Goal: Task Accomplishment & Management: Use online tool/utility

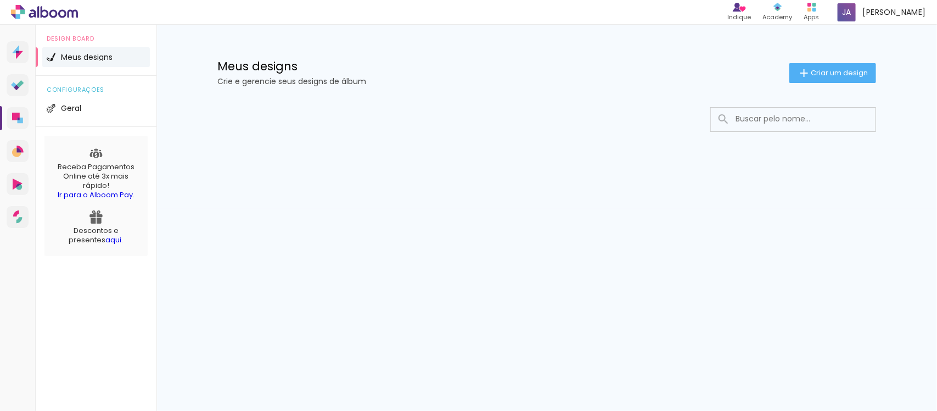
click at [283, 65] on h1 "Meus designs" at bounding box center [503, 66] width 572 height 12
click at [304, 83] on p "Crie e gerencie seus designs de álbum" at bounding box center [503, 81] width 572 height 8
click at [817, 79] on paper-button "Criar um design" at bounding box center [833, 73] width 87 height 20
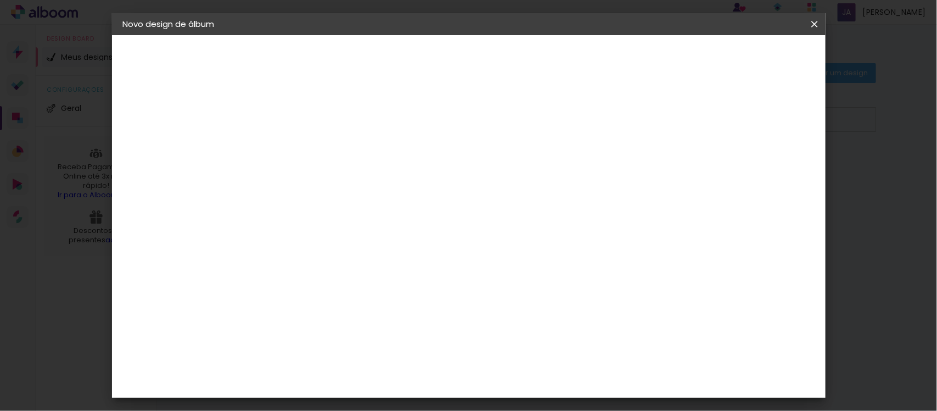
click at [303, 144] on input at bounding box center [303, 147] width 0 height 17
click at [350, 128] on div "Informações Dê um título ao seu álbum. Avançar" at bounding box center [303, 81] width 96 height 93
click at [303, 151] on input at bounding box center [303, 147] width 0 height 17
type input "F"
type input "j"
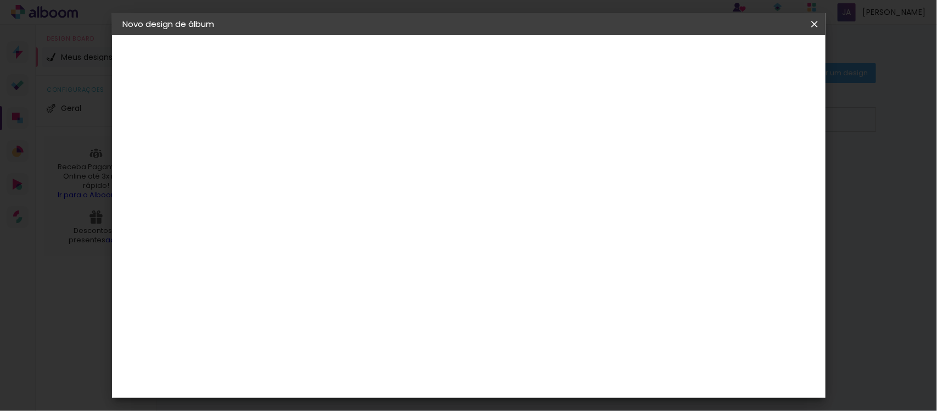
type input "o"
type input "j"
type input "J"
type input "o"
type input "[PERSON_NAME]"
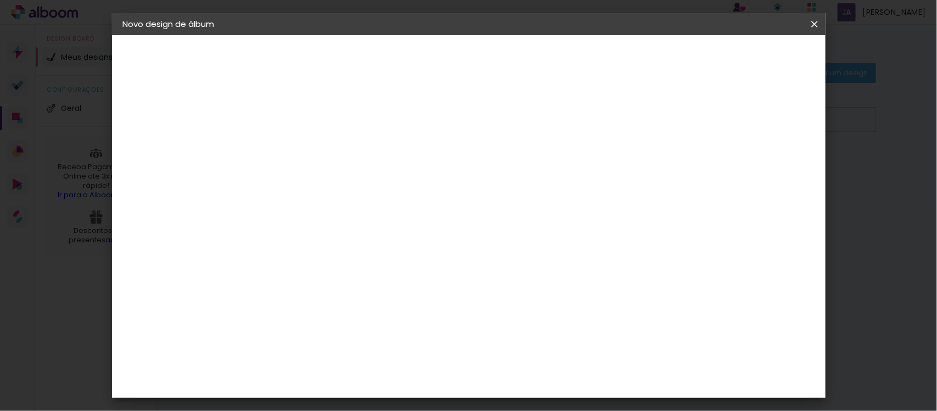
type paper-input "[PERSON_NAME]"
click at [0, 0] on slot "Avançar" at bounding box center [0, 0] width 0 height 0
click at [366, 239] on div "DreambooksPro" at bounding box center [330, 243] width 71 height 9
click at [350, 239] on div "DreambooksPro" at bounding box center [330, 243] width 71 height 9
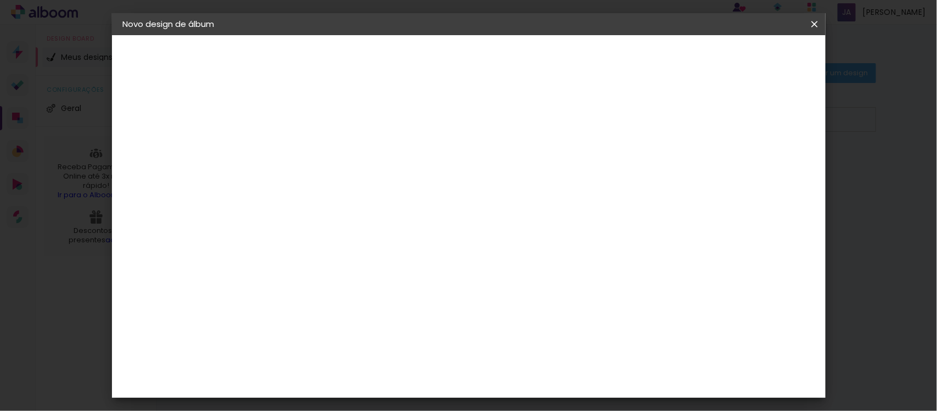
click at [349, 239] on div "DreambooksPro" at bounding box center [330, 243] width 71 height 9
click at [390, 231] on paper-item "DreambooksPro" at bounding box center [330, 243] width 119 height 24
click at [366, 239] on div "DreambooksPro" at bounding box center [330, 243] width 71 height 9
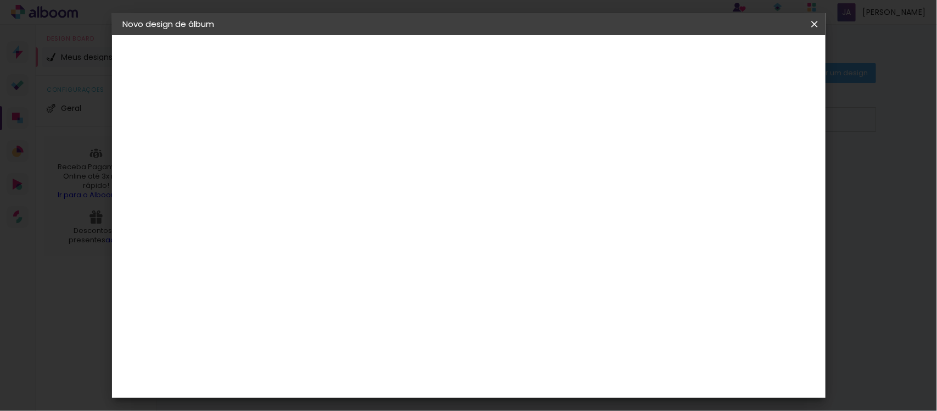
click at [366, 239] on div "DreambooksPro" at bounding box center [330, 243] width 71 height 9
click at [508, 51] on paper-button "Avançar" at bounding box center [481, 58] width 54 height 19
click at [345, 183] on input "text" at bounding box center [324, 191] width 43 height 17
click at [522, 180] on paper-item "Álbum" at bounding box center [540, 182] width 220 height 22
type input "Álbum"
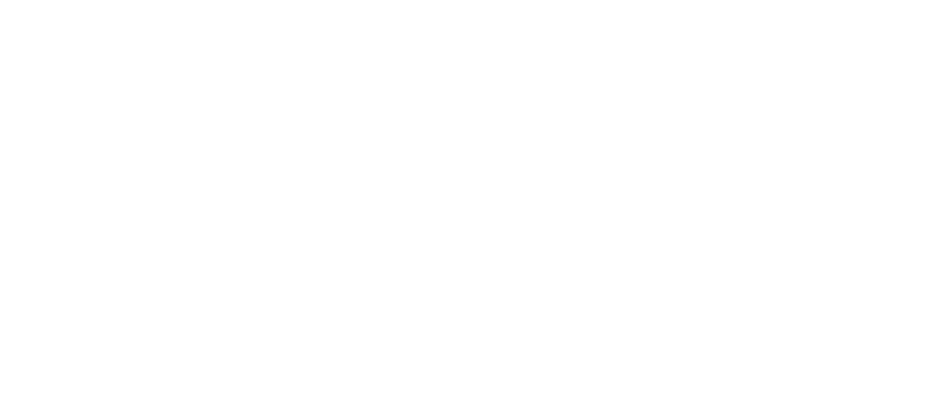
scroll to position [70, 0]
click at [417, 251] on span "25 × 30 cm" at bounding box center [397, 262] width 41 height 23
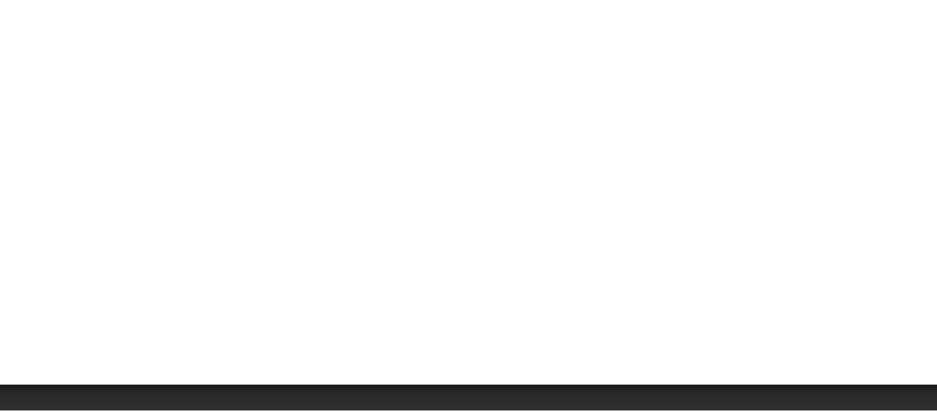
scroll to position [0, 0]
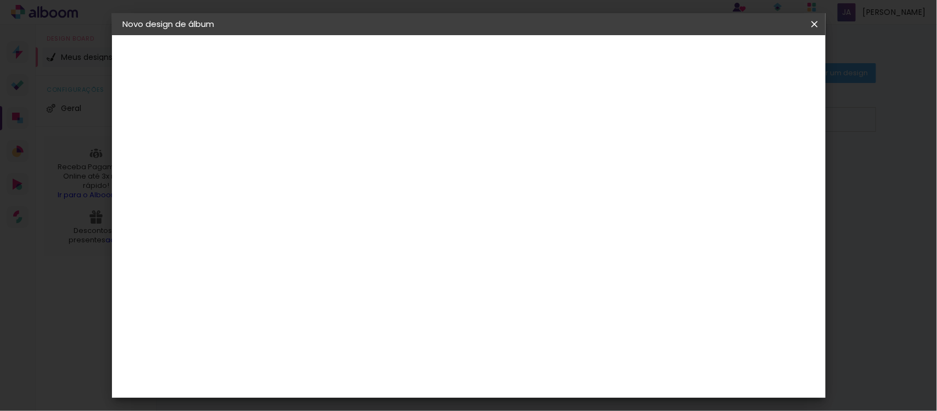
click at [0, 0] on slot "Avançar" at bounding box center [0, 0] width 0 height 0
click at [278, 131] on paper-input-container "Espaço entre fotos 2 mm" at bounding box center [302, 119] width 63 height 25
click at [616, 119] on div at bounding box center [611, 119] width 10 height 10
type paper-checkbox "on"
click at [616, 119] on div at bounding box center [611, 119] width 10 height 10
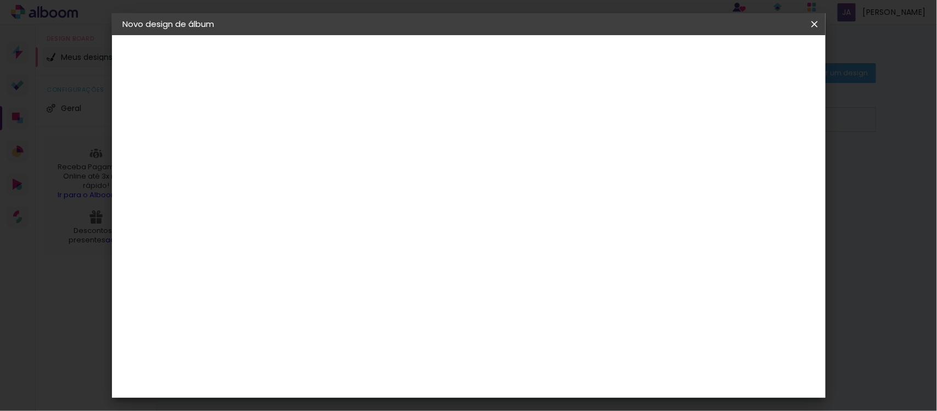
click at [689, 64] on paper-button "Iniciar design" at bounding box center [653, 58] width 72 height 19
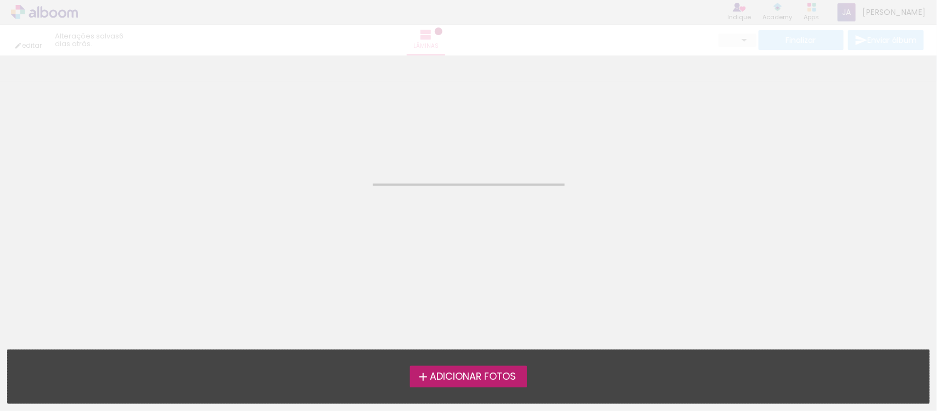
click at [460, 388] on div "Adicionar Fotos Solte suas fotos aqui..." at bounding box center [469, 376] width 922 height 53
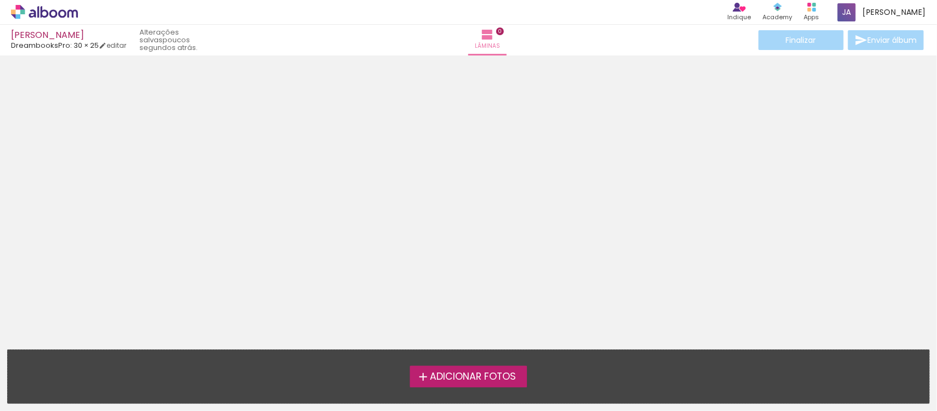
drag, startPoint x: 463, startPoint y: 377, endPoint x: 423, endPoint y: 372, distance: 39.8
drag, startPoint x: 423, startPoint y: 372, endPoint x: 375, endPoint y: 328, distance: 65.3
click at [375, 328] on div at bounding box center [468, 199] width 937 height 280
drag, startPoint x: 440, startPoint y: 375, endPoint x: 419, endPoint y: 327, distance: 51.6
click at [419, 327] on div at bounding box center [468, 199] width 937 height 280
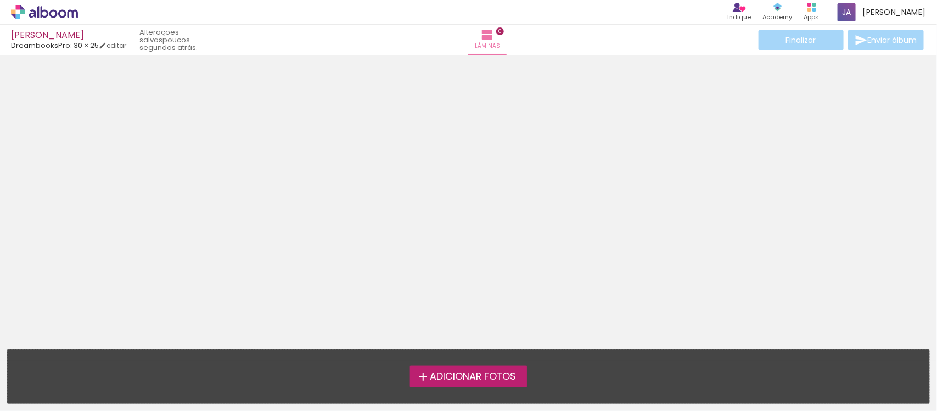
click at [431, 377] on span "Adicionar Fotos" at bounding box center [473, 377] width 86 height 10
click at [0, 0] on input "file" at bounding box center [0, 0] width 0 height 0
click at [465, 363] on div "Adicionar Fotos Solte suas fotos aqui..." at bounding box center [469, 376] width 922 height 53
click at [463, 373] on span "Adicionar Fotos" at bounding box center [473, 377] width 86 height 10
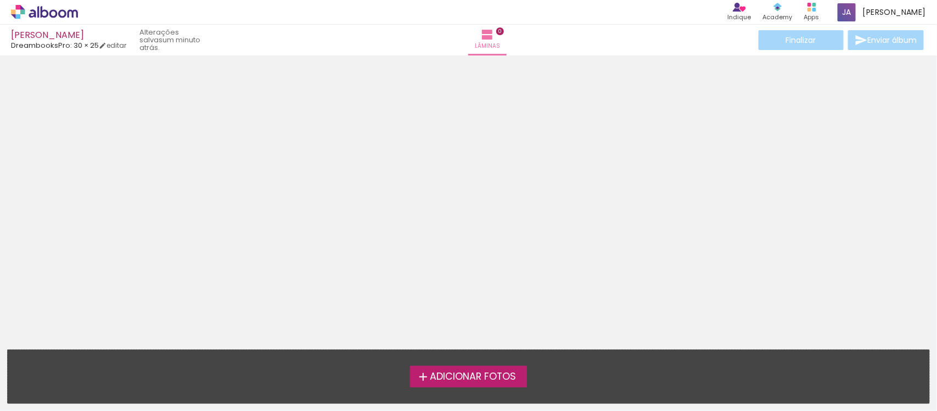
click at [0, 0] on input "file" at bounding box center [0, 0] width 0 height 0
click at [441, 372] on span "Adicionar Fotos" at bounding box center [473, 377] width 86 height 10
click at [0, 0] on input "file" at bounding box center [0, 0] width 0 height 0
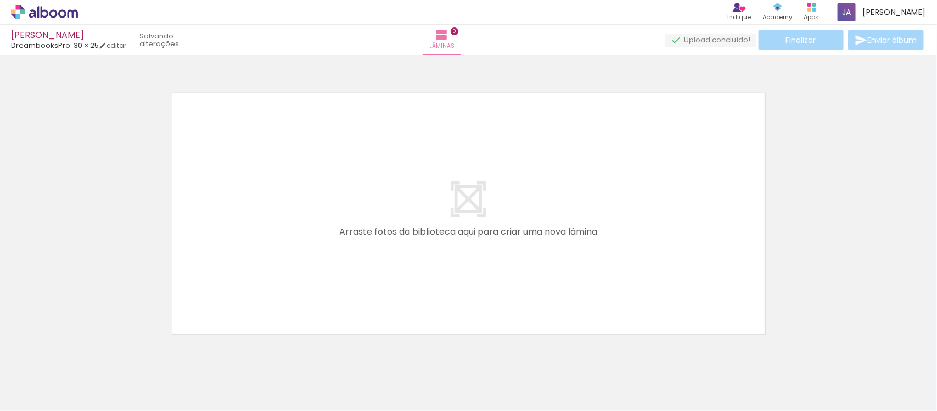
scroll to position [14, 0]
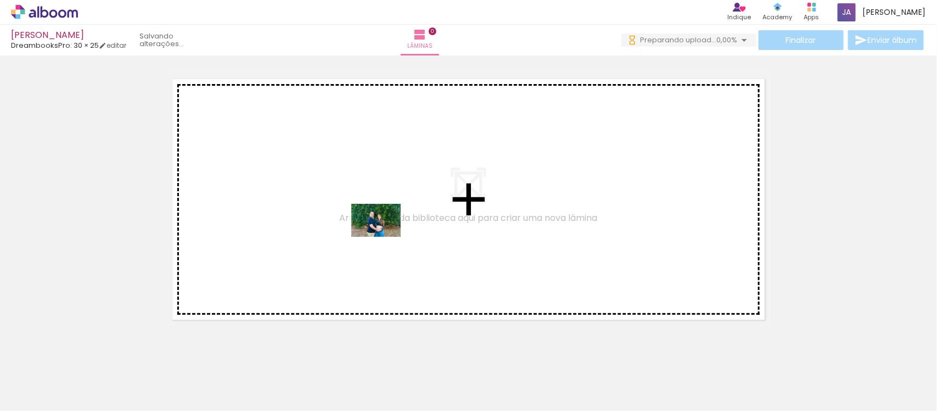
drag, startPoint x: 113, startPoint y: 377, endPoint x: 384, endPoint y: 237, distance: 305.8
click at [384, 237] on quentale-workspace at bounding box center [468, 205] width 937 height 411
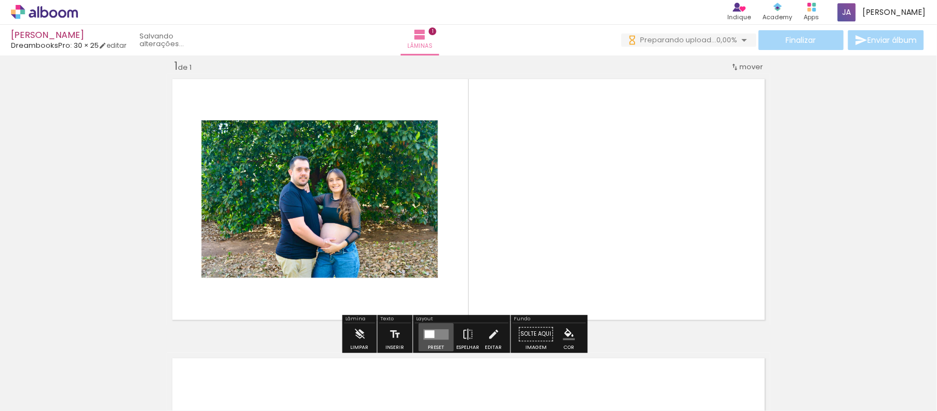
drag, startPoint x: 427, startPoint y: 333, endPoint x: 435, endPoint y: 331, distance: 8.5
click at [435, 331] on quentale-layouter at bounding box center [436, 334] width 25 height 10
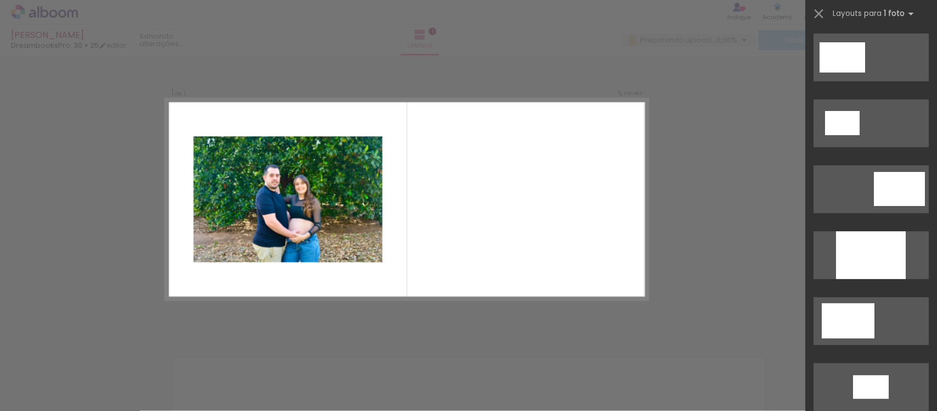
click at [435, 331] on div "Confirmar Cancelar" at bounding box center [468, 334] width 937 height 584
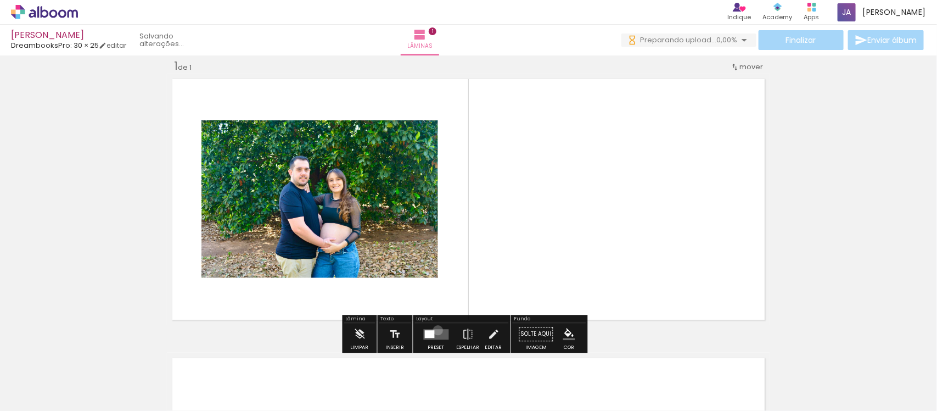
click at [435, 330] on quentale-layouter at bounding box center [436, 334] width 25 height 10
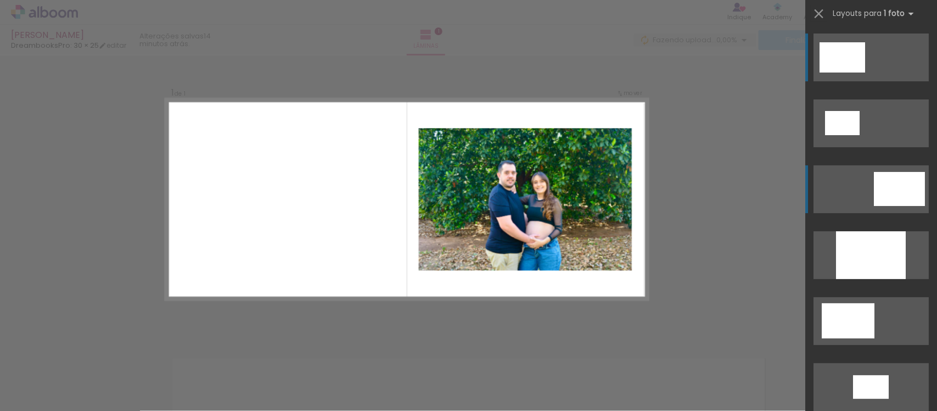
click at [874, 176] on div at bounding box center [899, 189] width 51 height 34
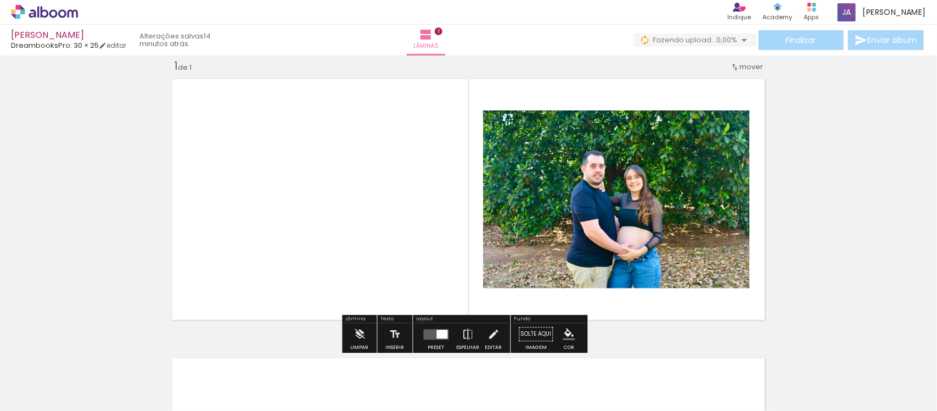
click at [443, 223] on quentale-layouter at bounding box center [468, 199] width 603 height 251
click at [383, 333] on paper-button "Inserir" at bounding box center [395, 337] width 24 height 28
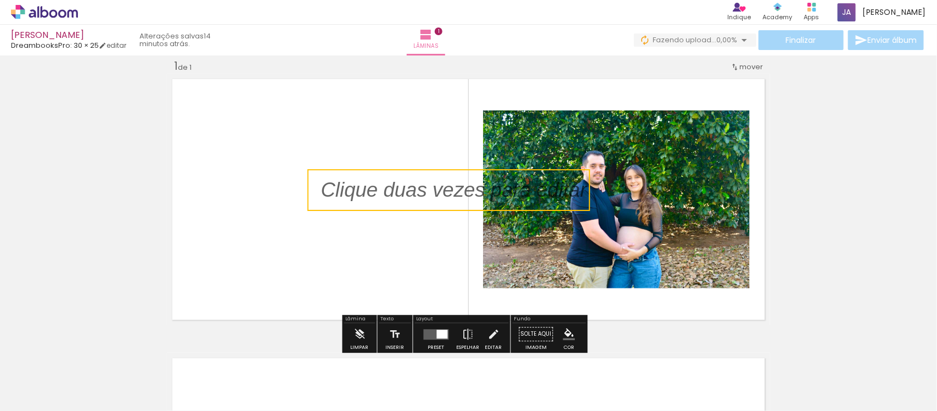
click at [566, 202] on quentale-selection at bounding box center [449, 190] width 283 height 42
type input "Sans Serif"
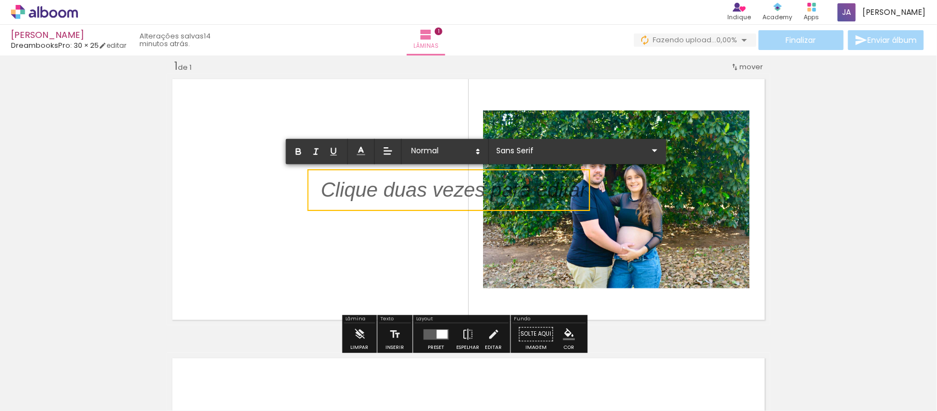
click at [586, 114] on quentale-layouter at bounding box center [468, 199] width 603 height 251
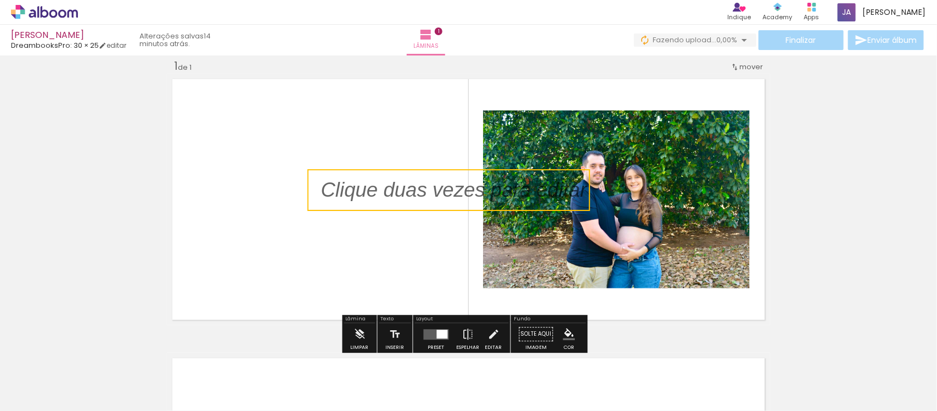
drag, startPoint x: 547, startPoint y: 174, endPoint x: 484, endPoint y: 166, distance: 64.2
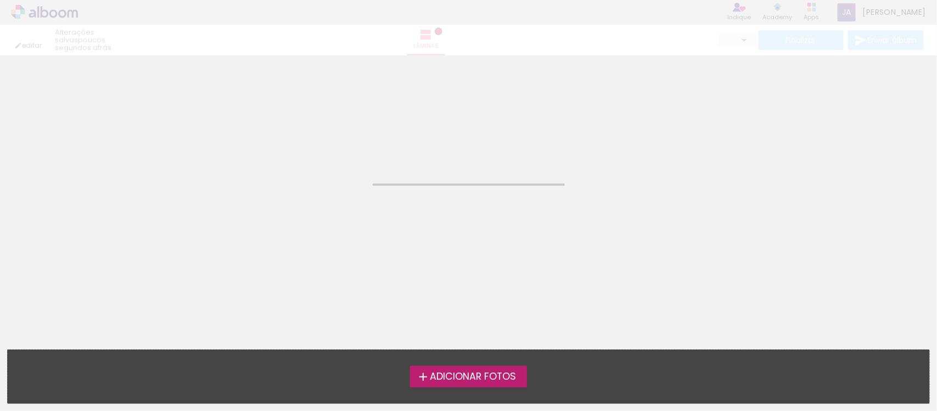
click at [462, 374] on span "Adicionar Fotos" at bounding box center [473, 377] width 86 height 10
click at [0, 0] on input "file" at bounding box center [0, 0] width 0 height 0
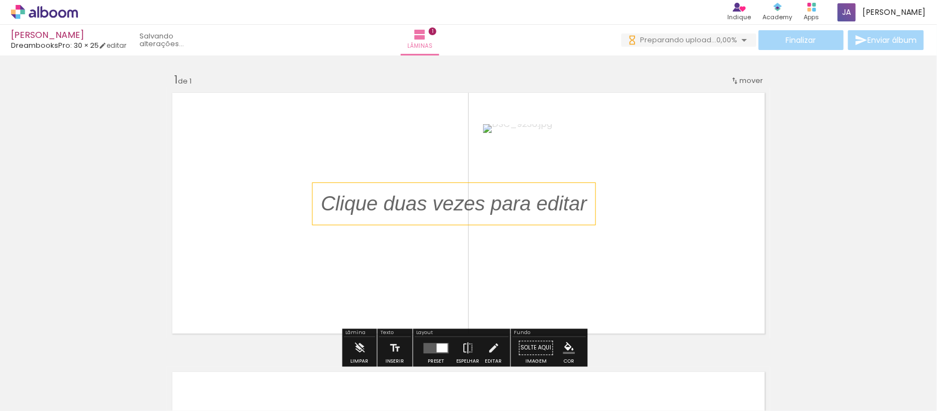
drag, startPoint x: 456, startPoint y: 198, endPoint x: 399, endPoint y: 188, distance: 57.9
click at [399, 189] on p at bounding box center [462, 203] width 283 height 29
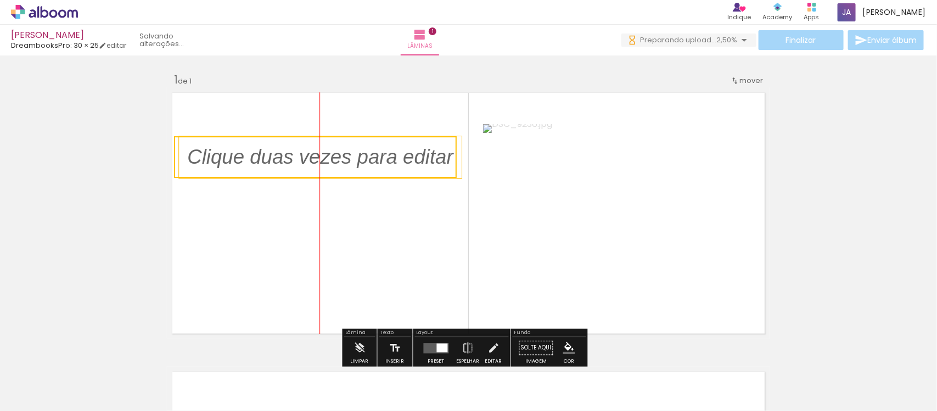
drag, startPoint x: 410, startPoint y: 185, endPoint x: 270, endPoint y: 138, distance: 147.8
click at [270, 138] on quentale-selection at bounding box center [315, 157] width 283 height 42
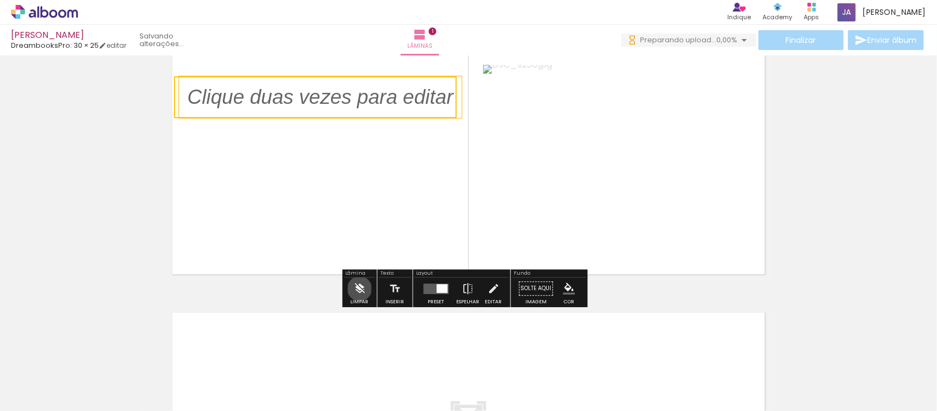
click at [360, 288] on iron-icon at bounding box center [360, 288] width 12 height 22
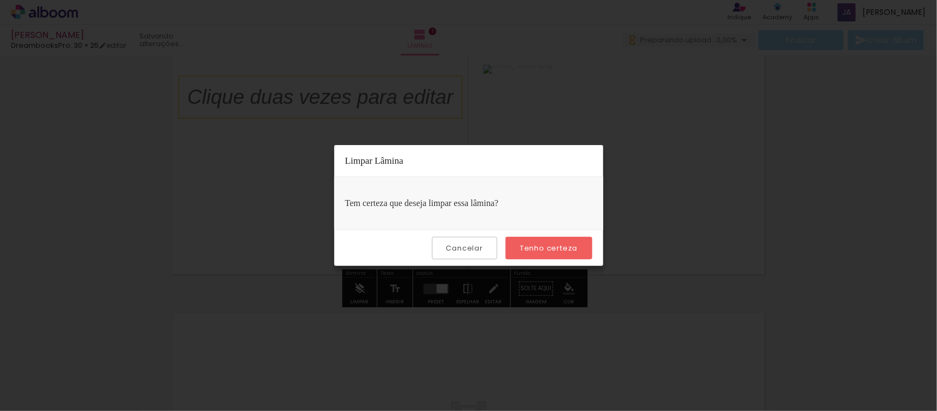
click at [360, 288] on iron-overlay-backdrop at bounding box center [468, 205] width 937 height 411
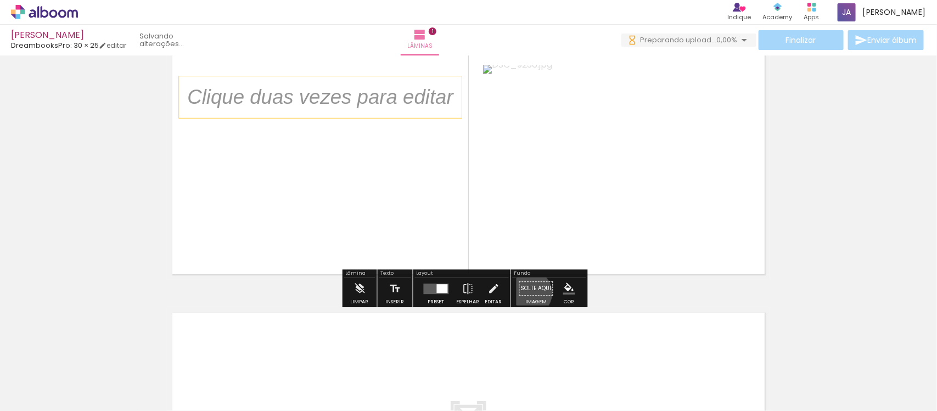
click at [525, 293] on paper-button "Solte aqui Imagem" at bounding box center [537, 291] width 40 height 28
click at [571, 295] on paper-menu-button "#ffebee #ffcdd2 #ef9a9a #e57373 #ef5350 #f44336 #e53935 #d32f2f #c62828 #b71c1c…" at bounding box center [569, 288] width 21 height 21
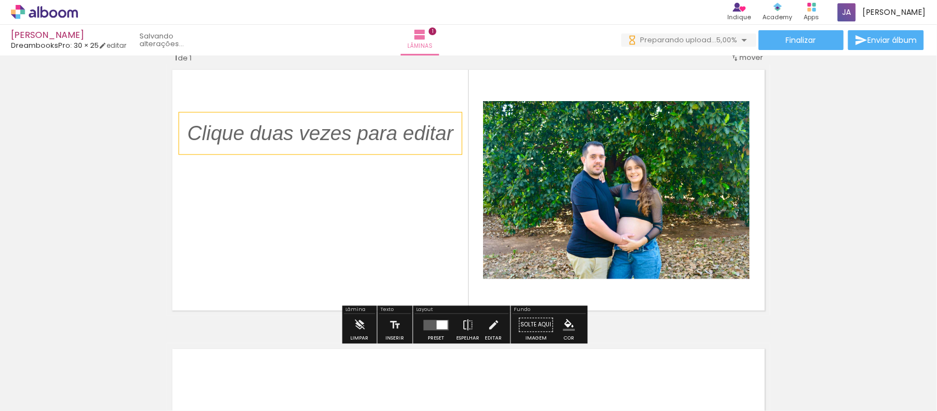
click at [420, 197] on quentale-layouter at bounding box center [468, 189] width 603 height 251
drag, startPoint x: 580, startPoint y: 327, endPoint x: 564, endPoint y: 329, distance: 16.7
click at [564, 329] on div "Solte aqui Imagem Cor" at bounding box center [550, 328] width 74 height 28
drag, startPoint x: 564, startPoint y: 329, endPoint x: 559, endPoint y: 322, distance: 8.7
click at [563, 322] on iron-icon "color picker" at bounding box center [569, 324] width 12 height 12
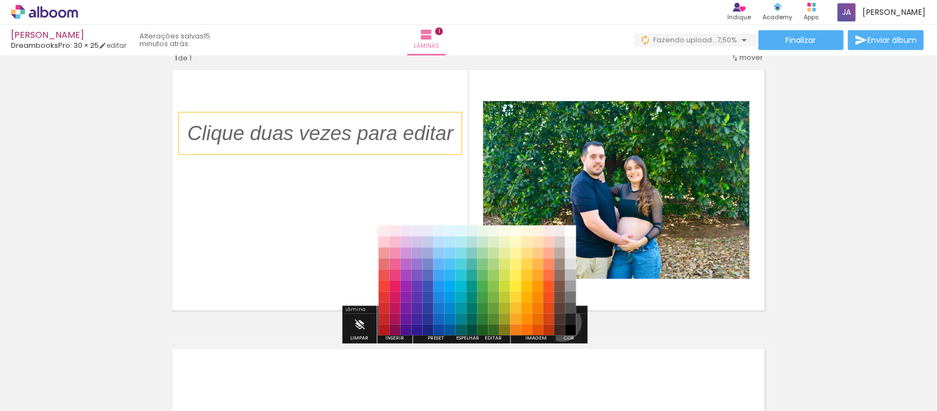
click at [559, 322] on paper-menu-button "#ffebee #ffcdd2 #ef9a9a #e57373 #ef5350 #f44336 #e53935 #d32f2f #c62828 #b71c1c…" at bounding box center [569, 324] width 21 height 21
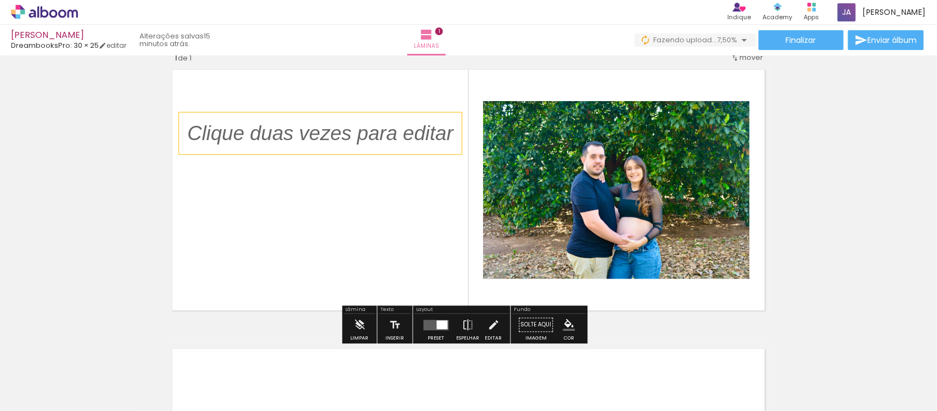
click at [563, 322] on iron-icon "color picker" at bounding box center [569, 324] width 12 height 12
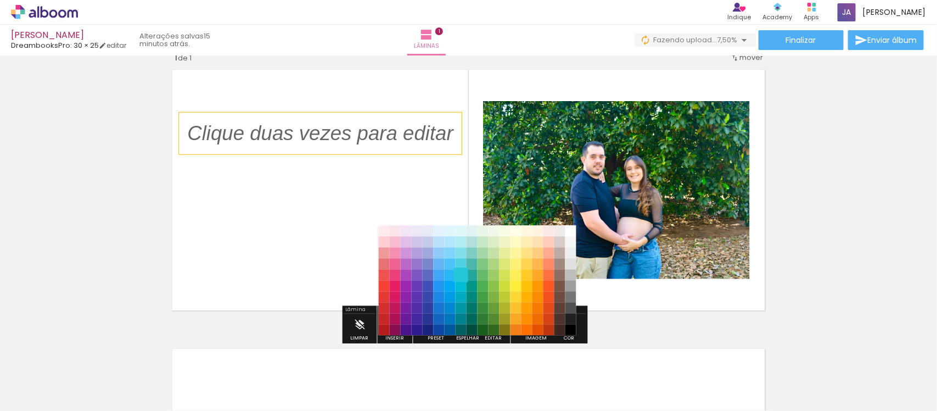
click at [464, 273] on paper-item "#26c6da" at bounding box center [460, 275] width 11 height 11
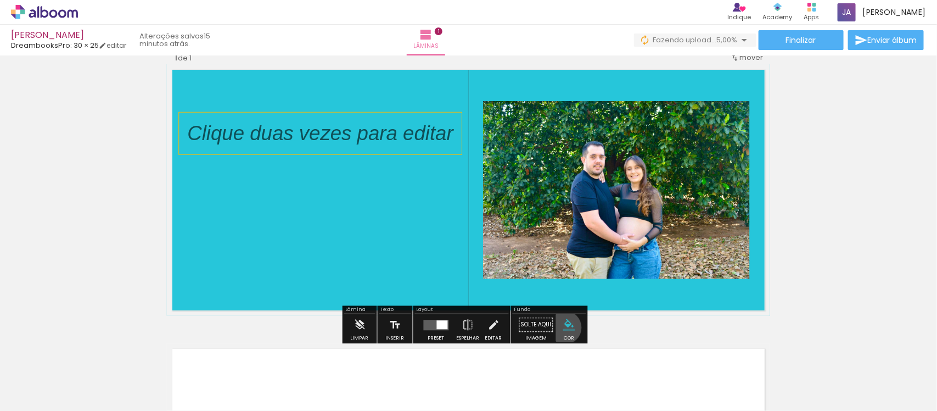
click at [563, 327] on iron-icon "color picker" at bounding box center [569, 324] width 12 height 12
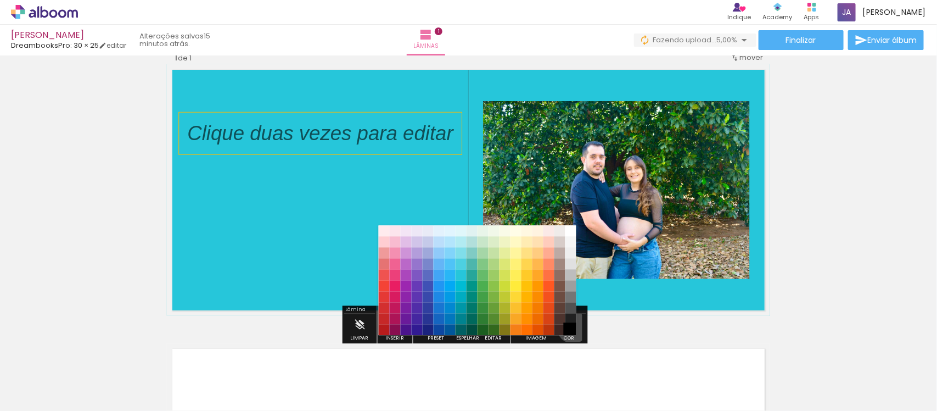
click at [569, 327] on paper-item "#000000" at bounding box center [570, 330] width 11 height 11
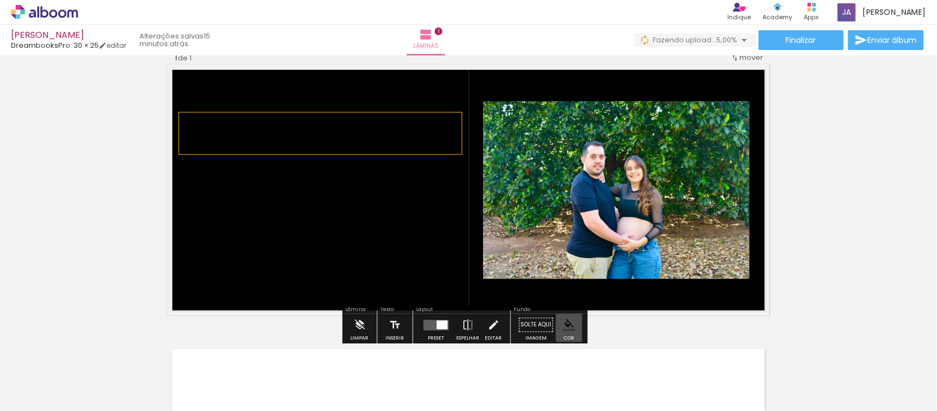
click at [569, 327] on iron-icon "color picker" at bounding box center [569, 324] width 12 height 12
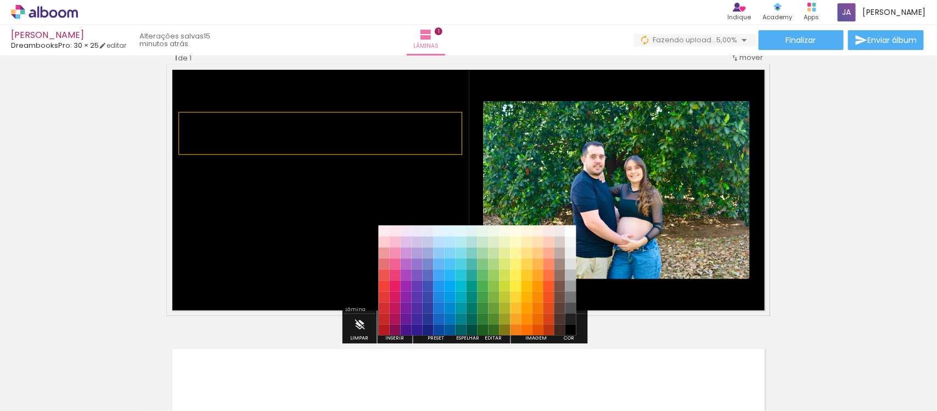
click at [449, 182] on quentale-layouter at bounding box center [468, 189] width 603 height 251
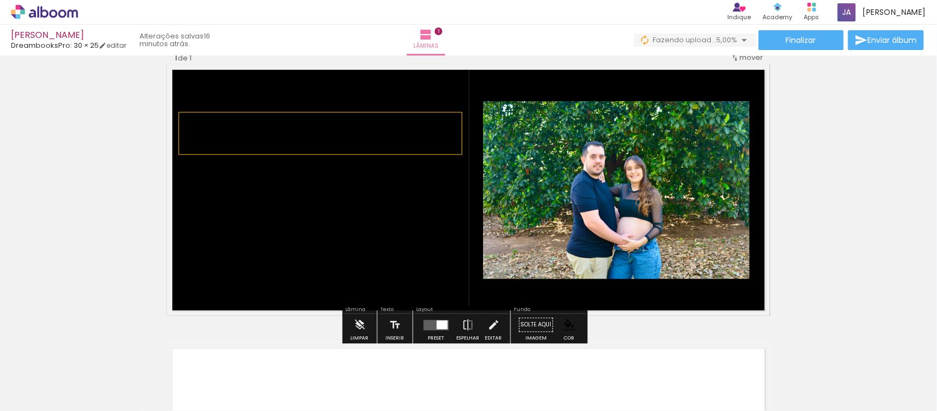
click at [336, 126] on p at bounding box center [328, 133] width 283 height 29
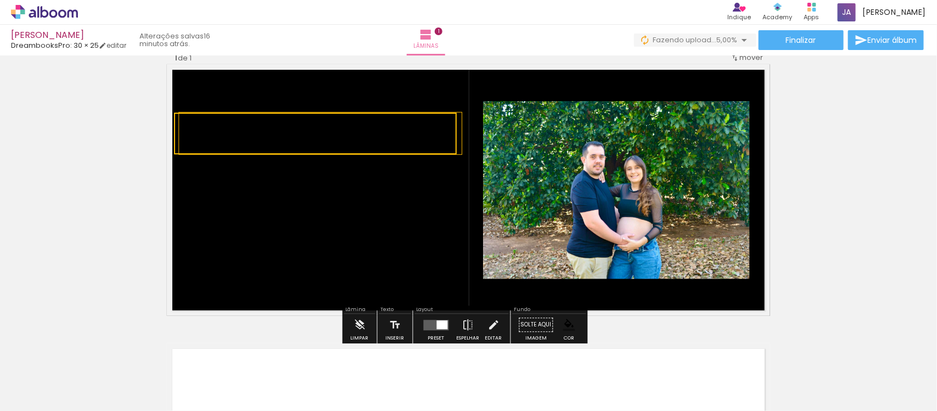
click at [336, 126] on quentale-selection at bounding box center [315, 134] width 283 height 42
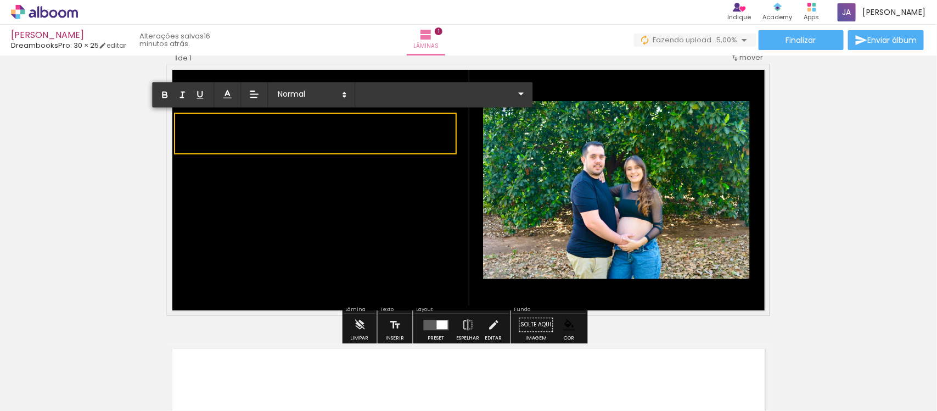
click at [336, 126] on p at bounding box center [320, 140] width 266 height 29
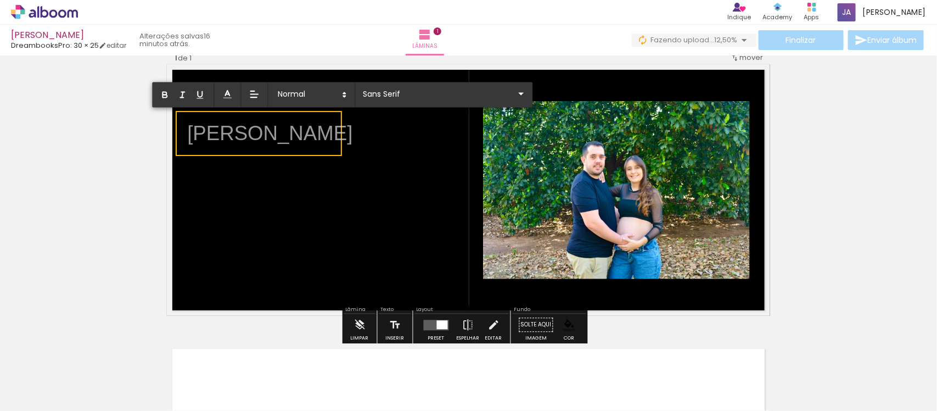
drag, startPoint x: 317, startPoint y: 133, endPoint x: 294, endPoint y: 136, distance: 23.2
click at [335, 136] on p "[PERSON_NAME]" at bounding box center [269, 133] width 165 height 29
drag, startPoint x: 335, startPoint y: 136, endPoint x: 176, endPoint y: 133, distance: 159.3
click at [176, 133] on div "Inserir lâmina 1 de 1" at bounding box center [468, 315] width 937 height 558
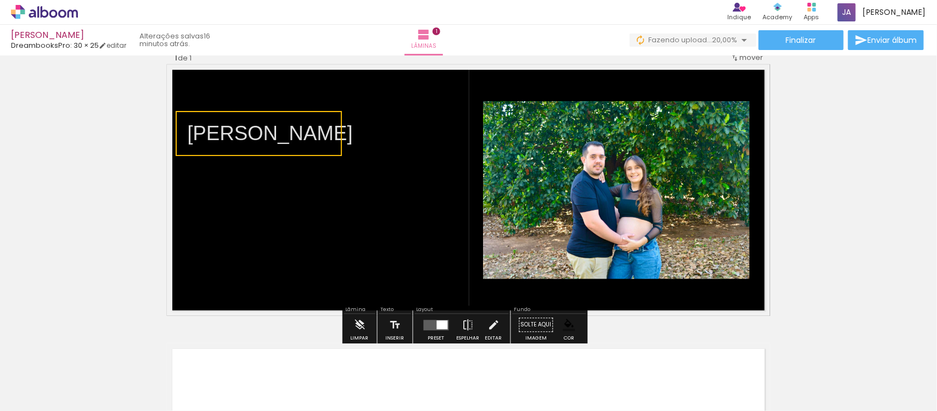
drag, startPoint x: 310, startPoint y: 139, endPoint x: 320, endPoint y: 69, distance: 71.0
click at [320, 69] on quentale-layouter at bounding box center [468, 189] width 603 height 251
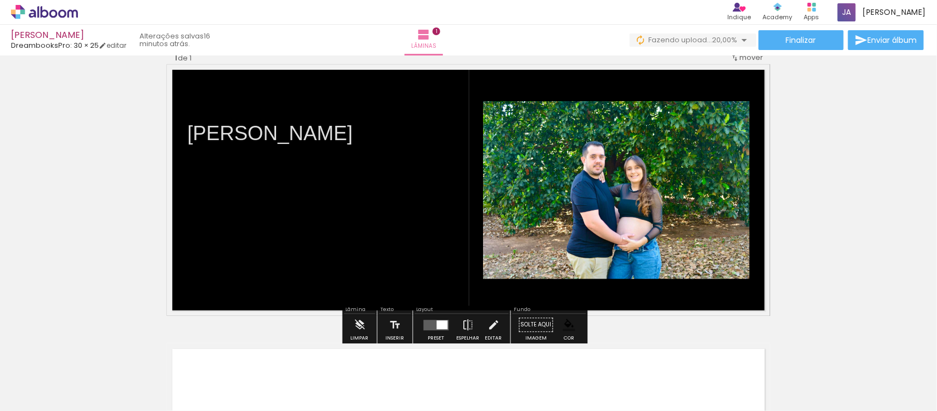
drag, startPoint x: 306, startPoint y: 121, endPoint x: 339, endPoint y: 122, distance: 32.4
click at [339, 122] on div "[PERSON_NAME]" at bounding box center [270, 134] width 182 height 42
drag, startPoint x: 331, startPoint y: 111, endPoint x: 355, endPoint y: 114, distance: 24.3
click at [355, 114] on quentale-layouter at bounding box center [468, 189] width 603 height 251
click at [319, 114] on div "[PERSON_NAME]" at bounding box center [270, 134] width 182 height 42
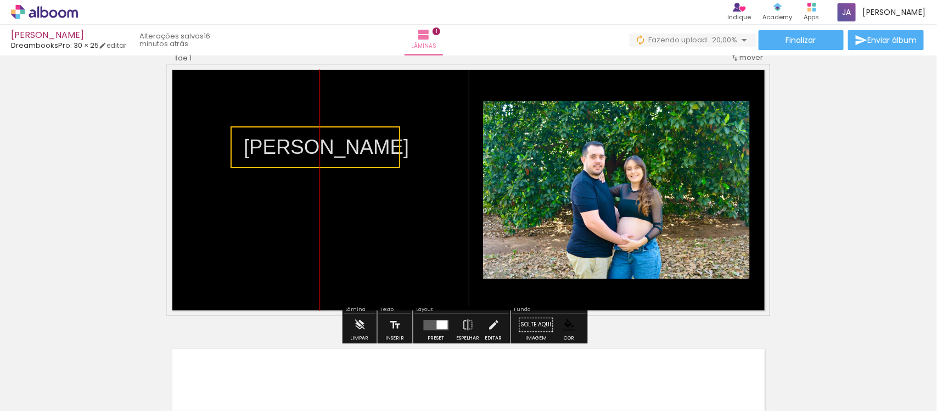
drag, startPoint x: 310, startPoint y: 147, endPoint x: 371, endPoint y: 160, distance: 61.9
click at [371, 160] on quentale-selection at bounding box center [316, 147] width 170 height 42
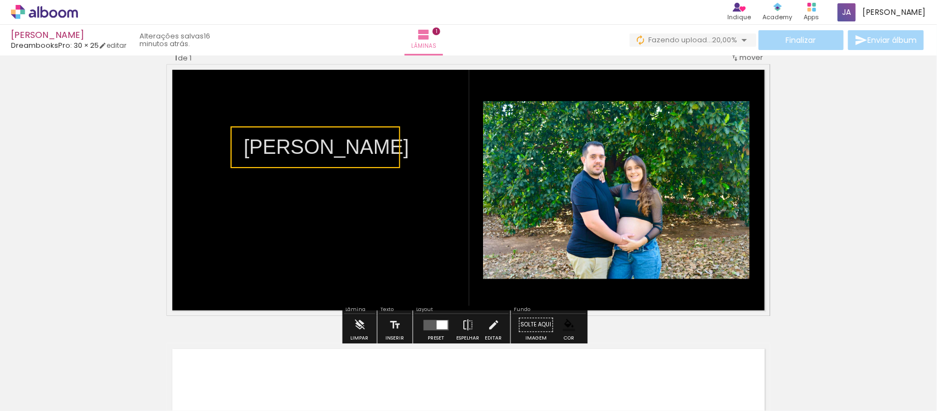
drag, startPoint x: 354, startPoint y: 266, endPoint x: 336, endPoint y: 195, distance: 73.8
click at [336, 195] on quentale-layouter at bounding box center [468, 189] width 603 height 251
click at [334, 160] on p "[PERSON_NAME]" at bounding box center [326, 147] width 165 height 29
click at [334, 160] on quentale-selection at bounding box center [316, 147] width 170 height 42
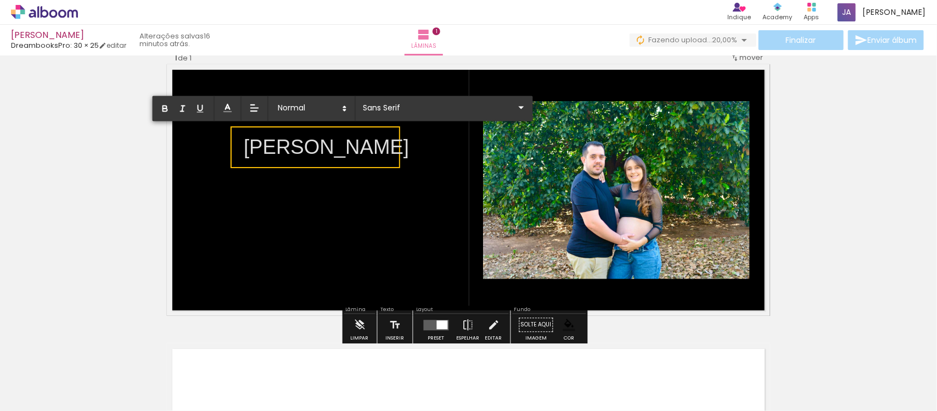
click at [334, 160] on p "[PERSON_NAME]" at bounding box center [326, 147] width 165 height 29
click at [313, 105] on span at bounding box center [311, 108] width 77 height 15
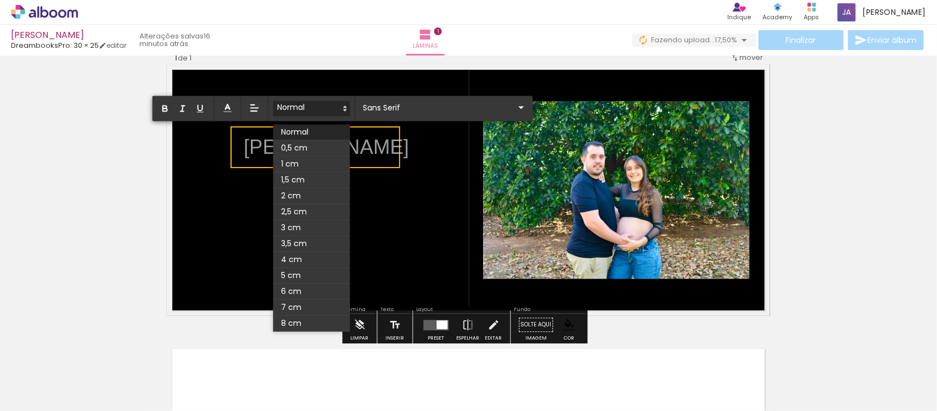
click at [409, 100] on div "0,5 cm 1 cm 1,5 cm 2 cm 2,5 cm 3 cm 3,5 cm 4 cm 5 cm 6 cm 7 cm 8 cm" at bounding box center [343, 108] width 381 height 25
click at [404, 108] on input "Sans Serif" at bounding box center [438, 108] width 154 height 12
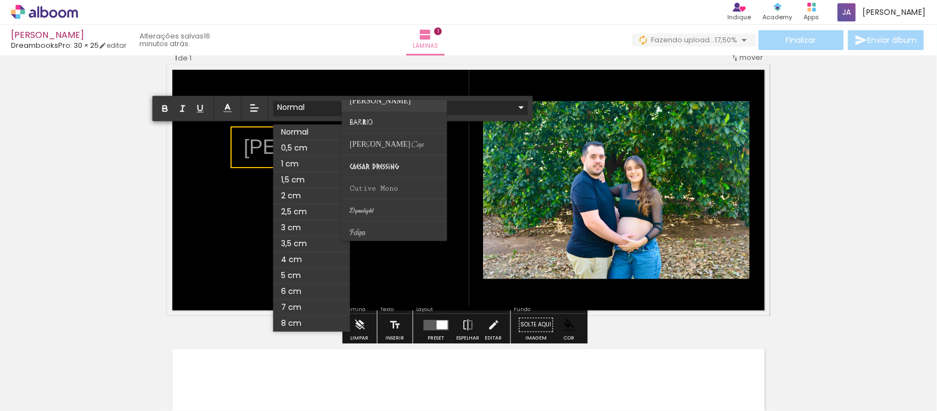
scroll to position [79, 0]
click at [397, 143] on paper-item at bounding box center [394, 143] width 105 height 22
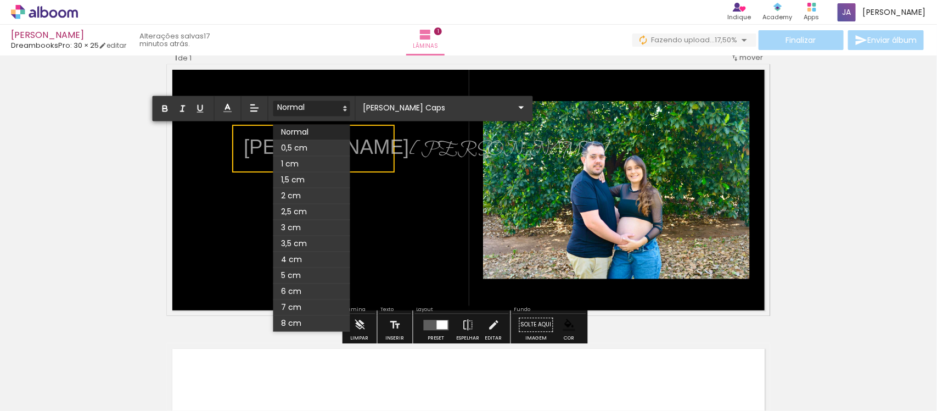
drag, startPoint x: 407, startPoint y: 217, endPoint x: 378, endPoint y: 207, distance: 30.7
drag, startPoint x: 378, startPoint y: 207, endPoint x: 260, endPoint y: 153, distance: 130.0
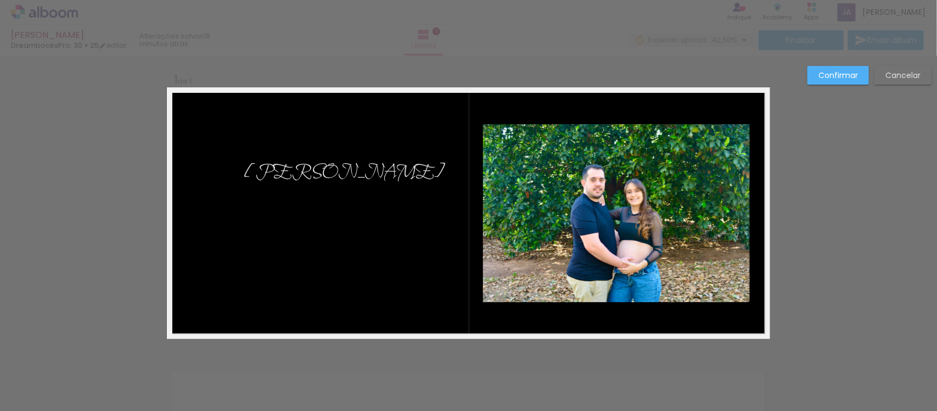
scroll to position [132, 0]
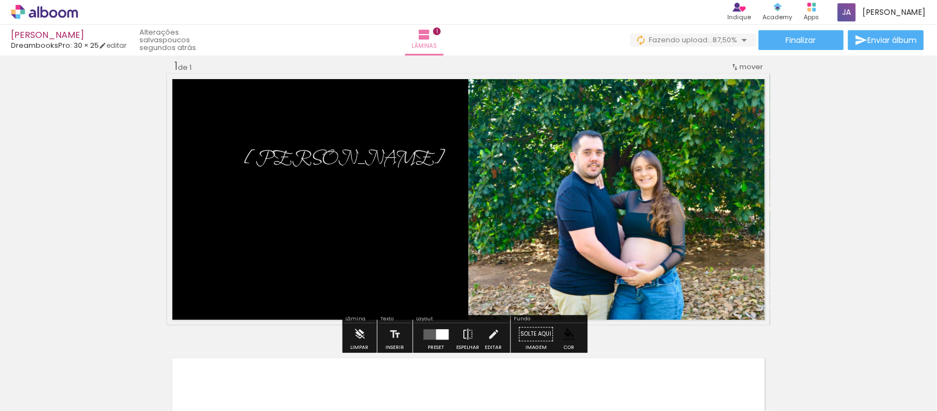
scroll to position [2259, 0]
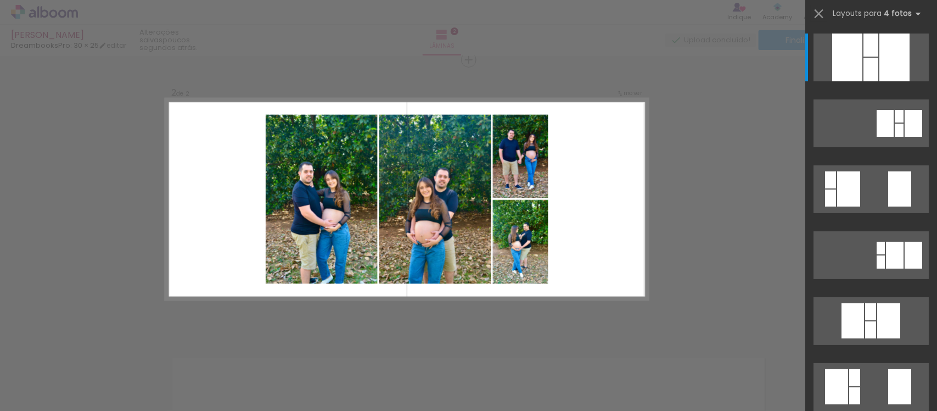
scroll to position [264, 0]
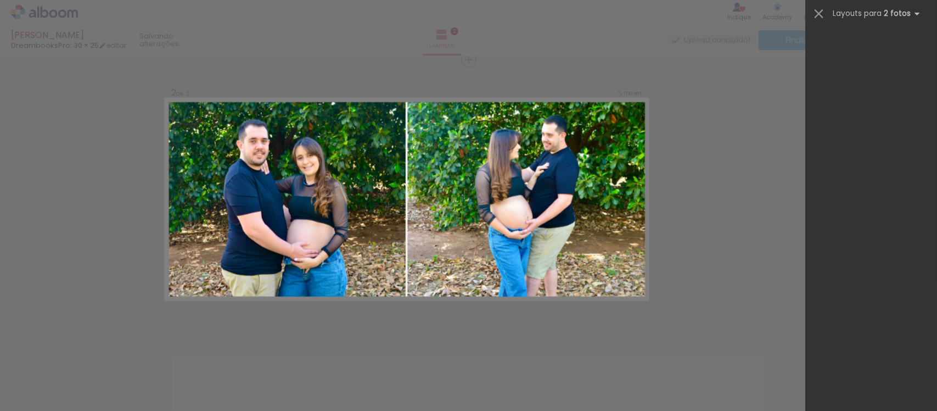
scroll to position [4767, 0]
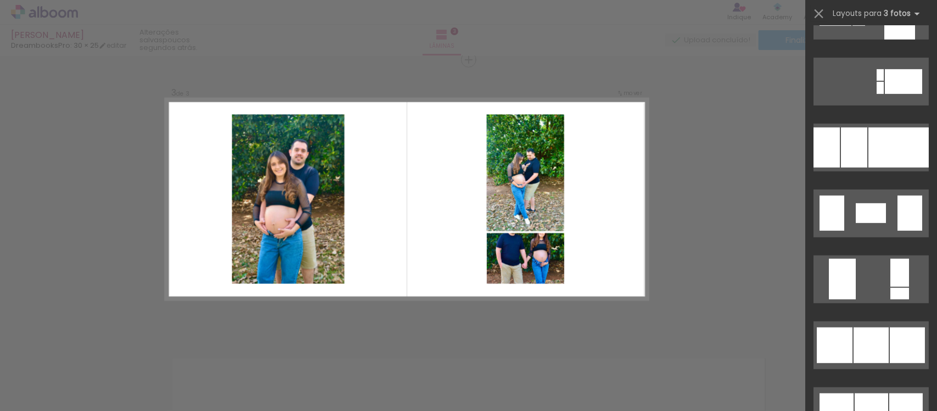
scroll to position [3996, 0]
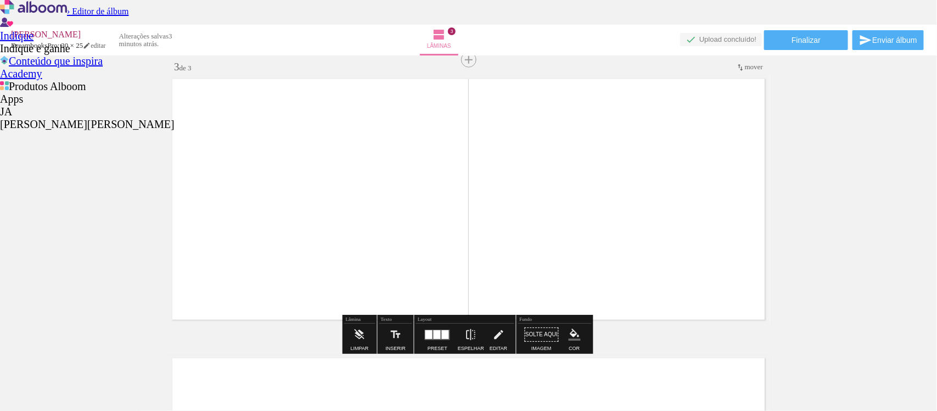
scroll to position [4448, 0]
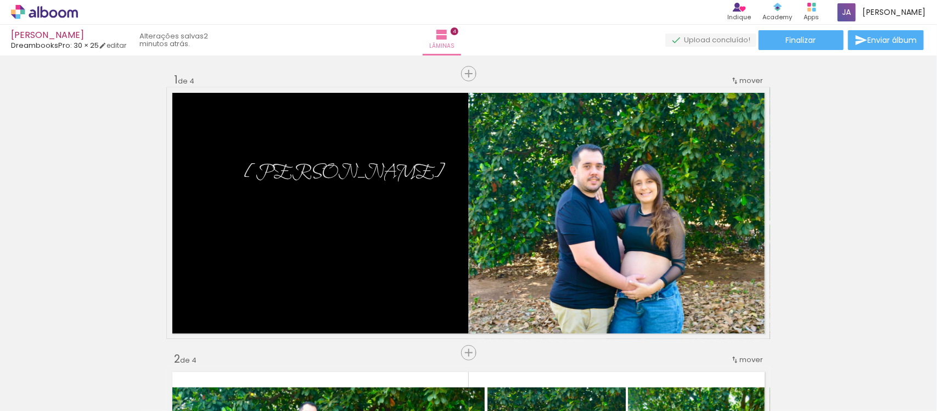
type paper-slider "100"
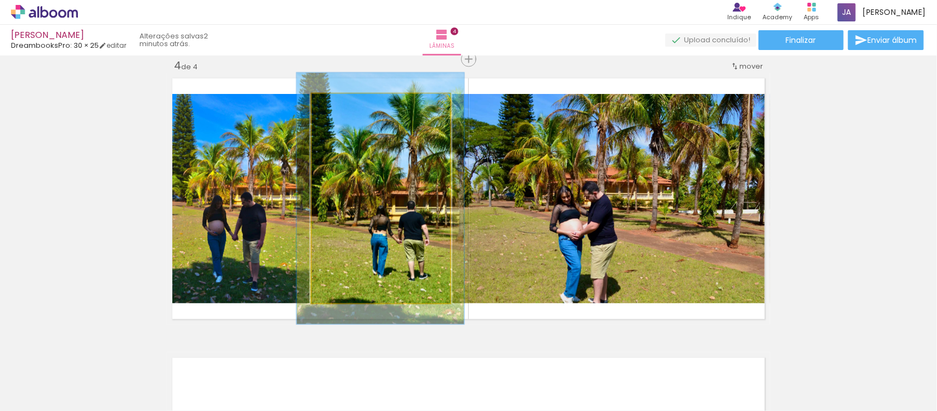
scroll to position [2158, 0]
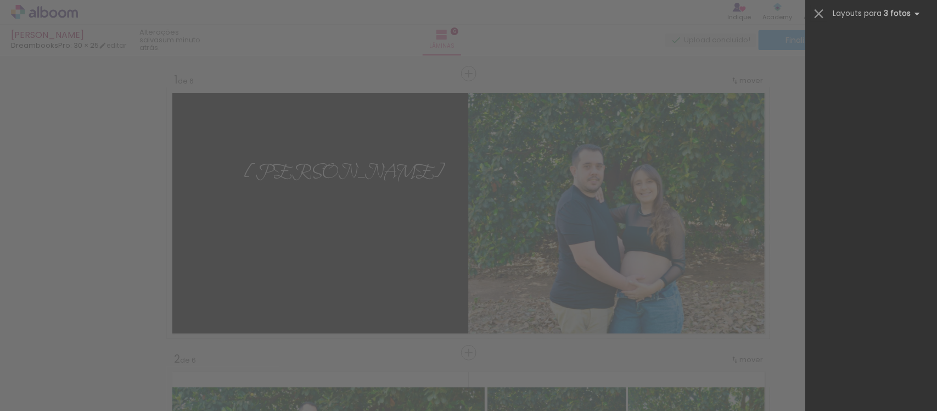
scroll to position [1408, 0]
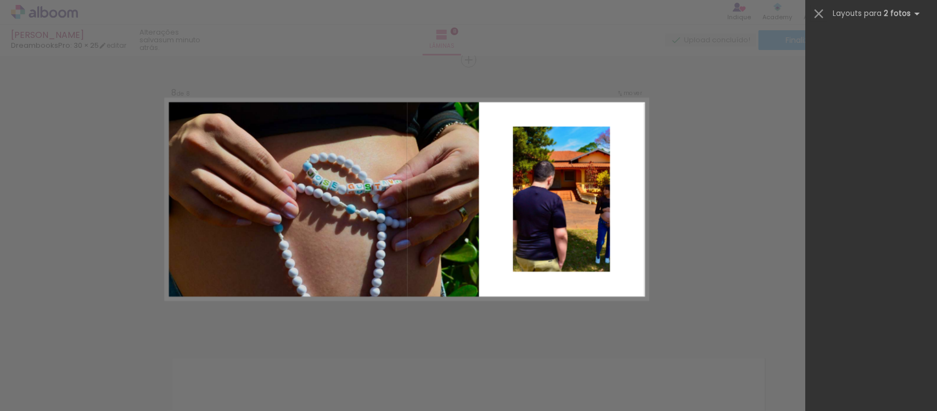
scroll to position [0, 638]
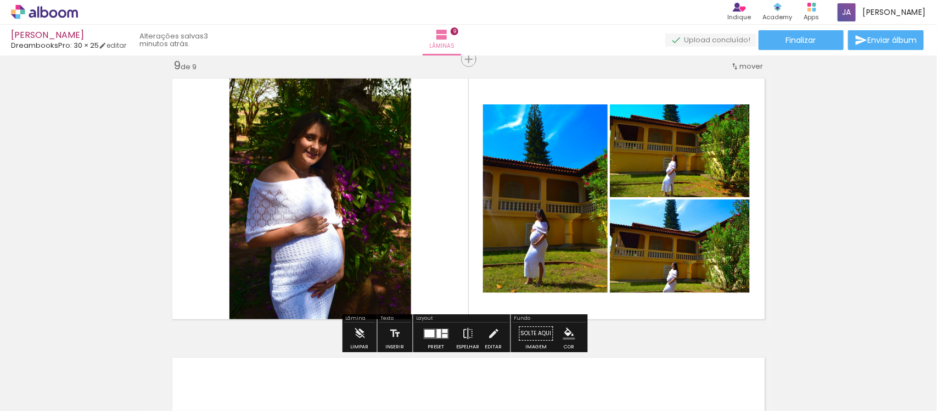
scroll to position [0, 831]
